Goal: Information Seeking & Learning: Find contact information

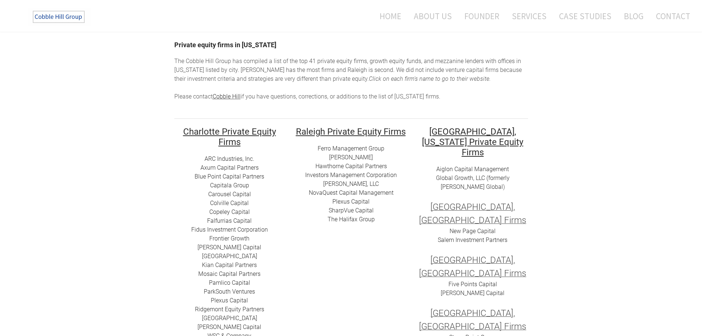
click at [351, 147] on link "Ferro Management Group" at bounding box center [351, 148] width 67 height 7
click at [343, 156] on link "[PERSON_NAME]" at bounding box center [351, 157] width 44 height 7
click at [348, 166] on link "Hawthorne Capital Partners" at bounding box center [350, 165] width 71 height 7
click at [349, 176] on link "Investors Management Corporation" at bounding box center [351, 174] width 92 height 7
click at [351, 199] on link "​Plexus Capital" at bounding box center [350, 201] width 37 height 7
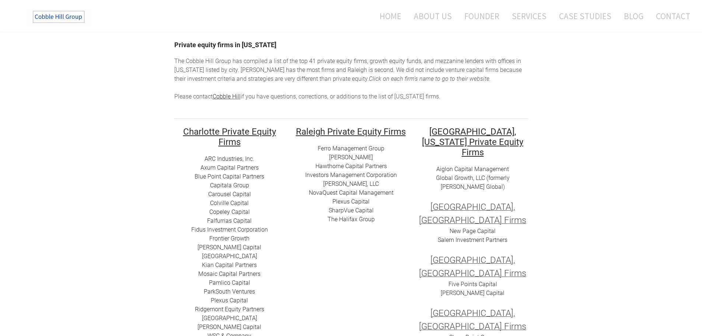
click at [344, 211] on link "SharpVue Capital" at bounding box center [351, 210] width 45 height 7
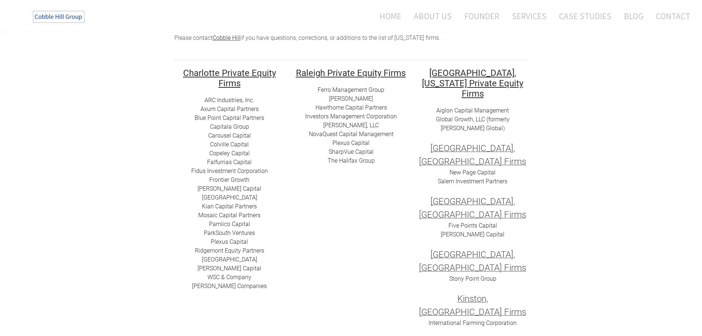
scroll to position [119, 0]
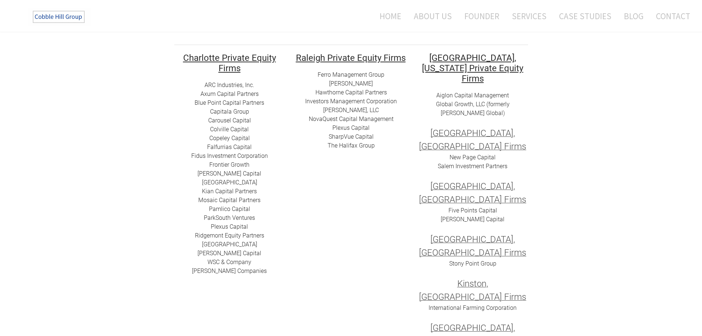
click at [354, 147] on link "​​The Halifax Group" at bounding box center [351, 145] width 47 height 7
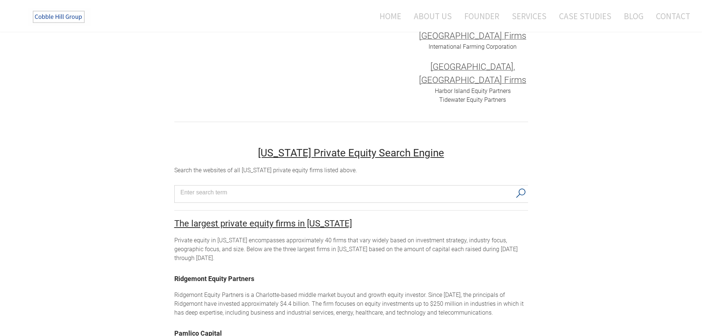
scroll to position [414, 0]
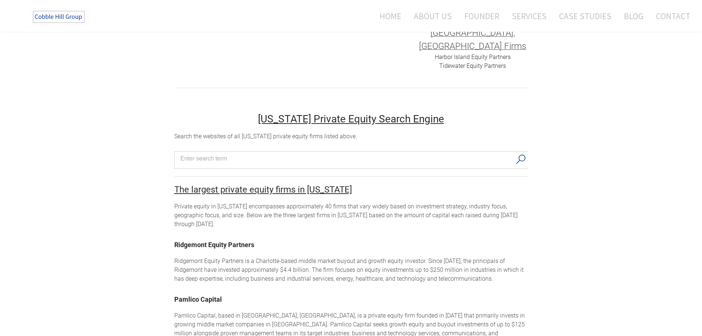
click at [206, 241] on link "Ridgemont Equity Partners" at bounding box center [214, 245] width 80 height 8
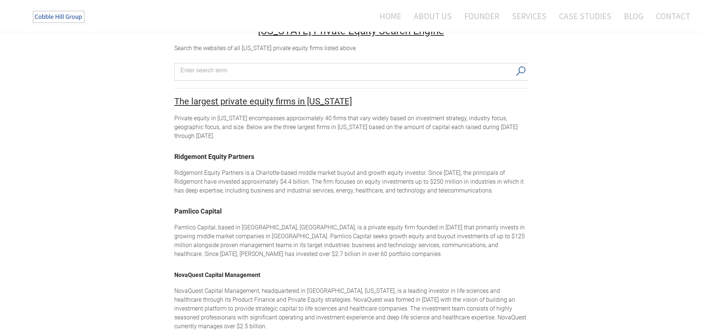
scroll to position [525, 0]
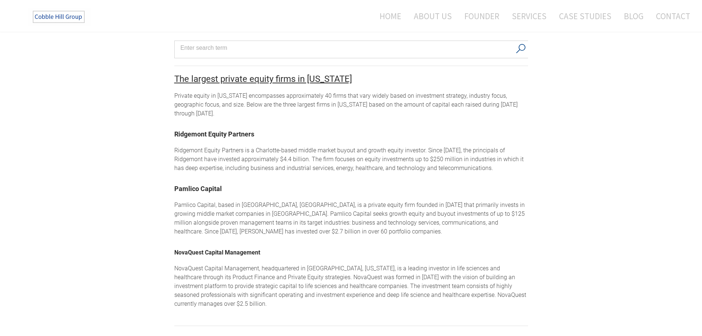
click at [219, 245] on strong "NovaQuest Capital Management" at bounding box center [217, 251] width 86 height 12
click at [218, 249] on link "NovaQuest Capital Management" at bounding box center [217, 252] width 86 height 7
